Goal: Information Seeking & Learning: Learn about a topic

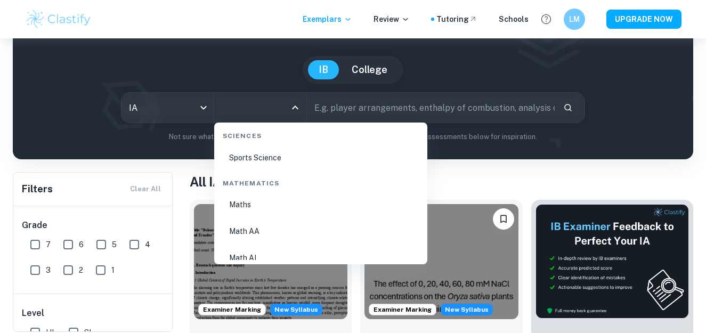
scroll to position [1849, 0]
click at [250, 180] on li "Math AA" at bounding box center [320, 178] width 205 height 25
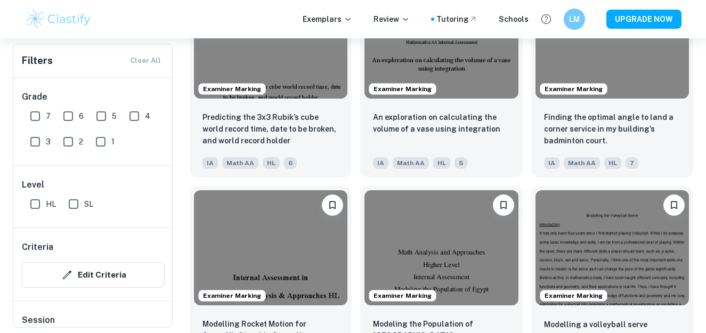
scroll to position [2060, 0]
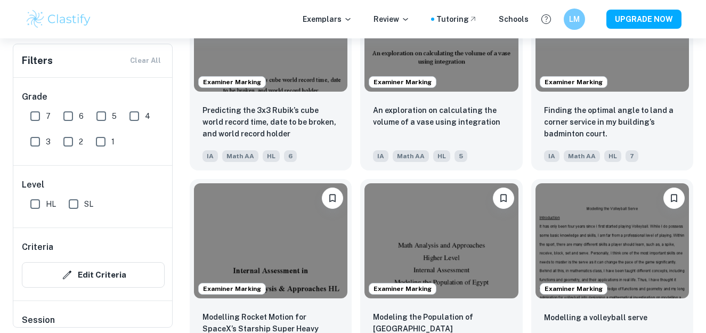
click at [38, 113] on input "7" at bounding box center [35, 115] width 21 height 21
checkbox input "true"
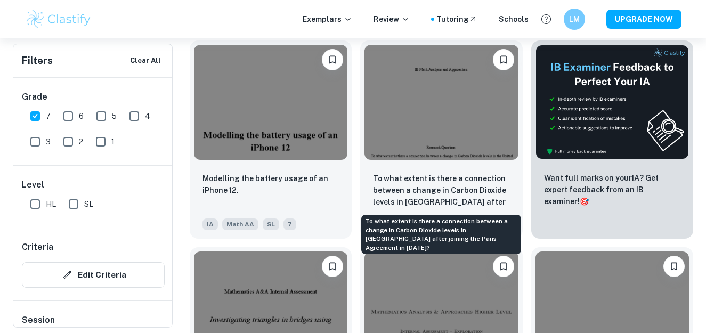
scroll to position [371, 0]
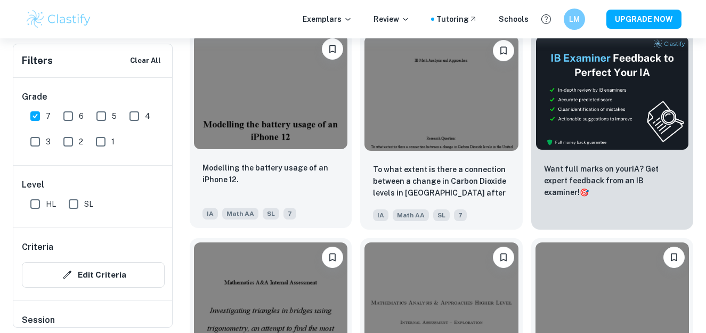
click at [284, 127] on img at bounding box center [270, 91] width 153 height 115
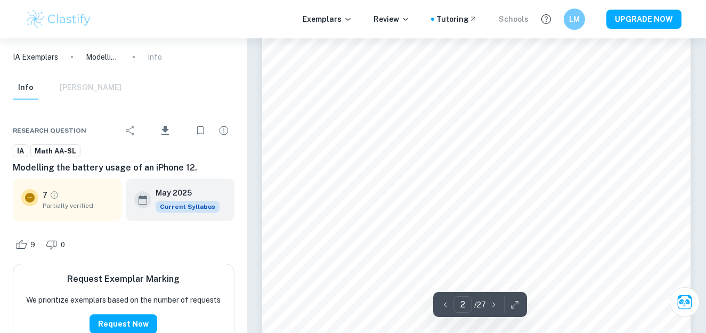
scroll to position [802, 0]
type input "1"
